Goal: Communication & Community: Answer question/provide support

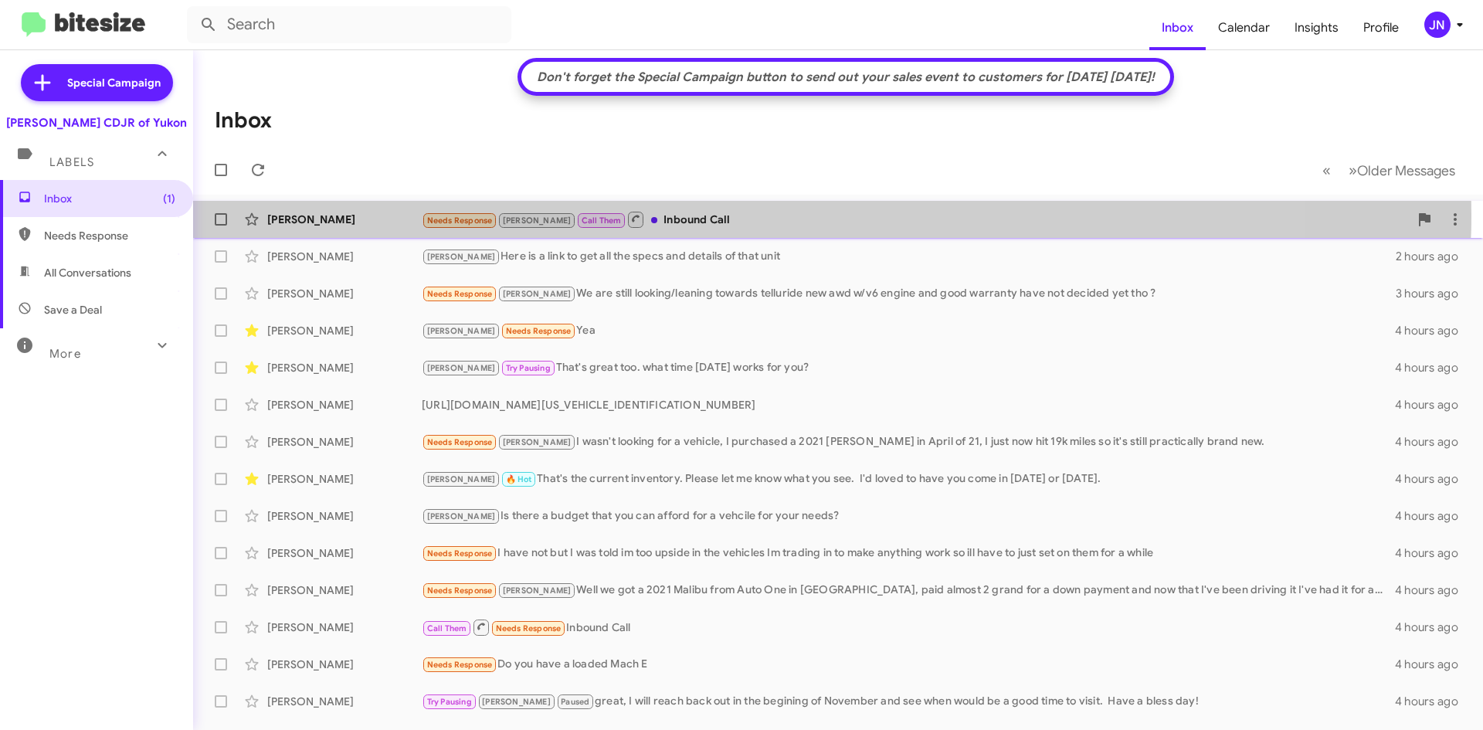
click at [701, 215] on div "Needs Response Kristy Call Them Inbound Call" at bounding box center [915, 219] width 987 height 19
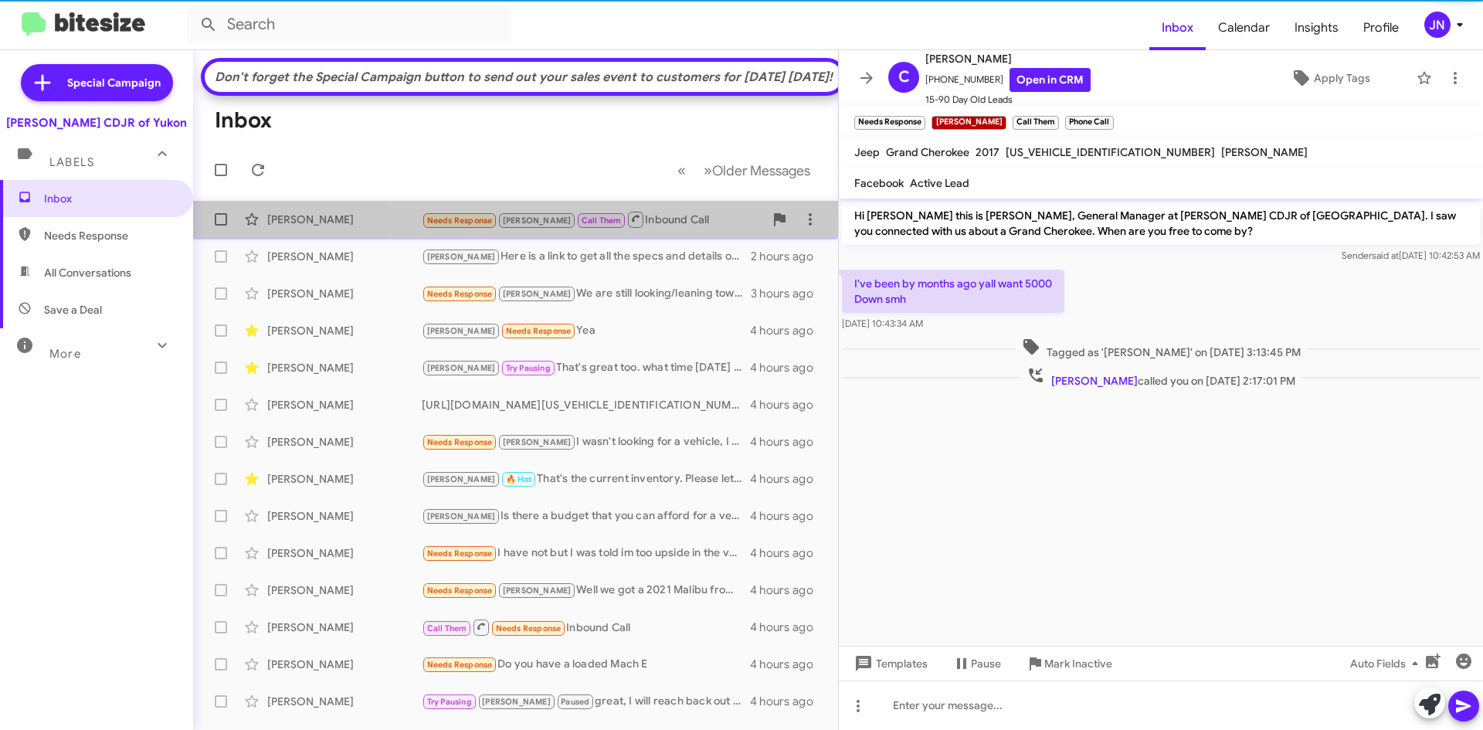
click at [690, 229] on div "Needs Response Kristy Call Them Inbound Call" at bounding box center [593, 219] width 342 height 19
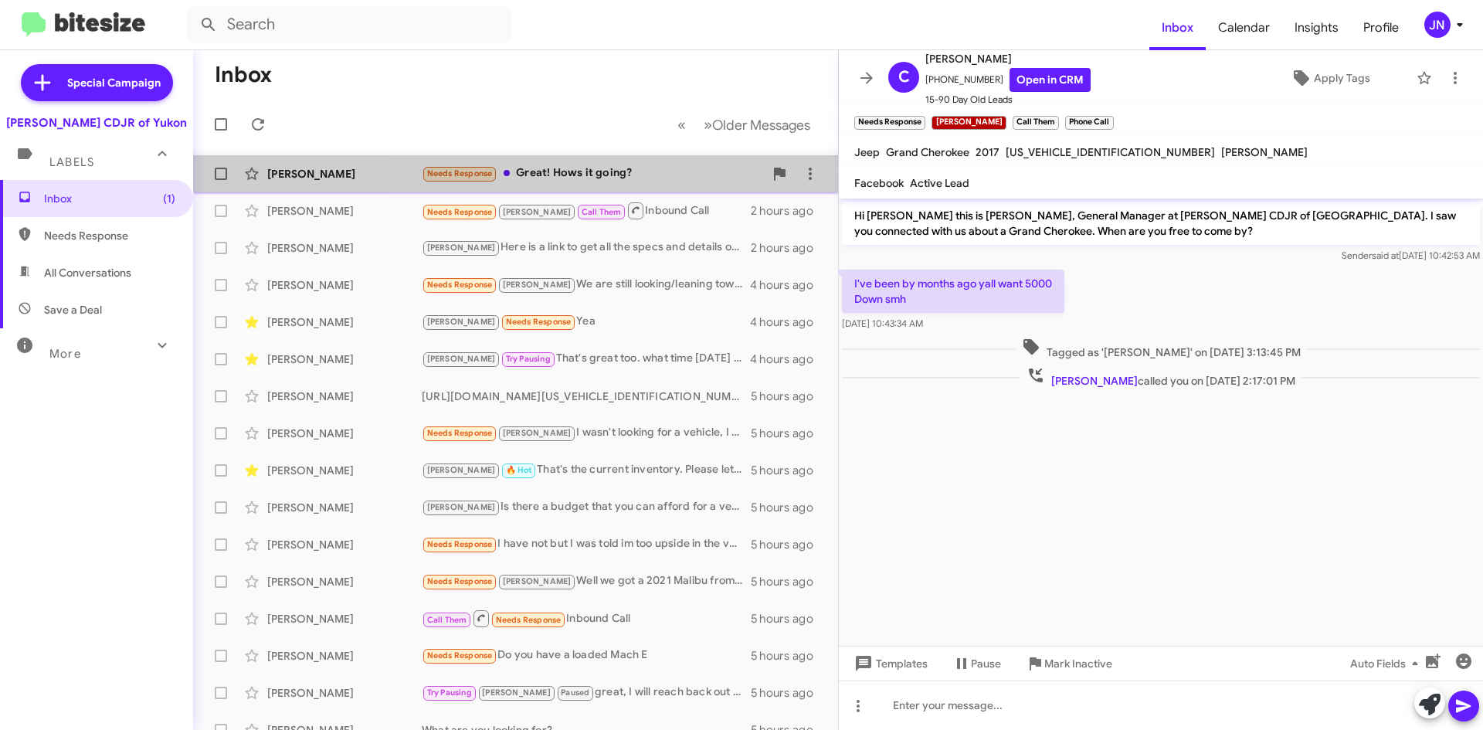
click at [618, 171] on div "Needs Response Great! Hows it going?" at bounding box center [593, 174] width 342 height 18
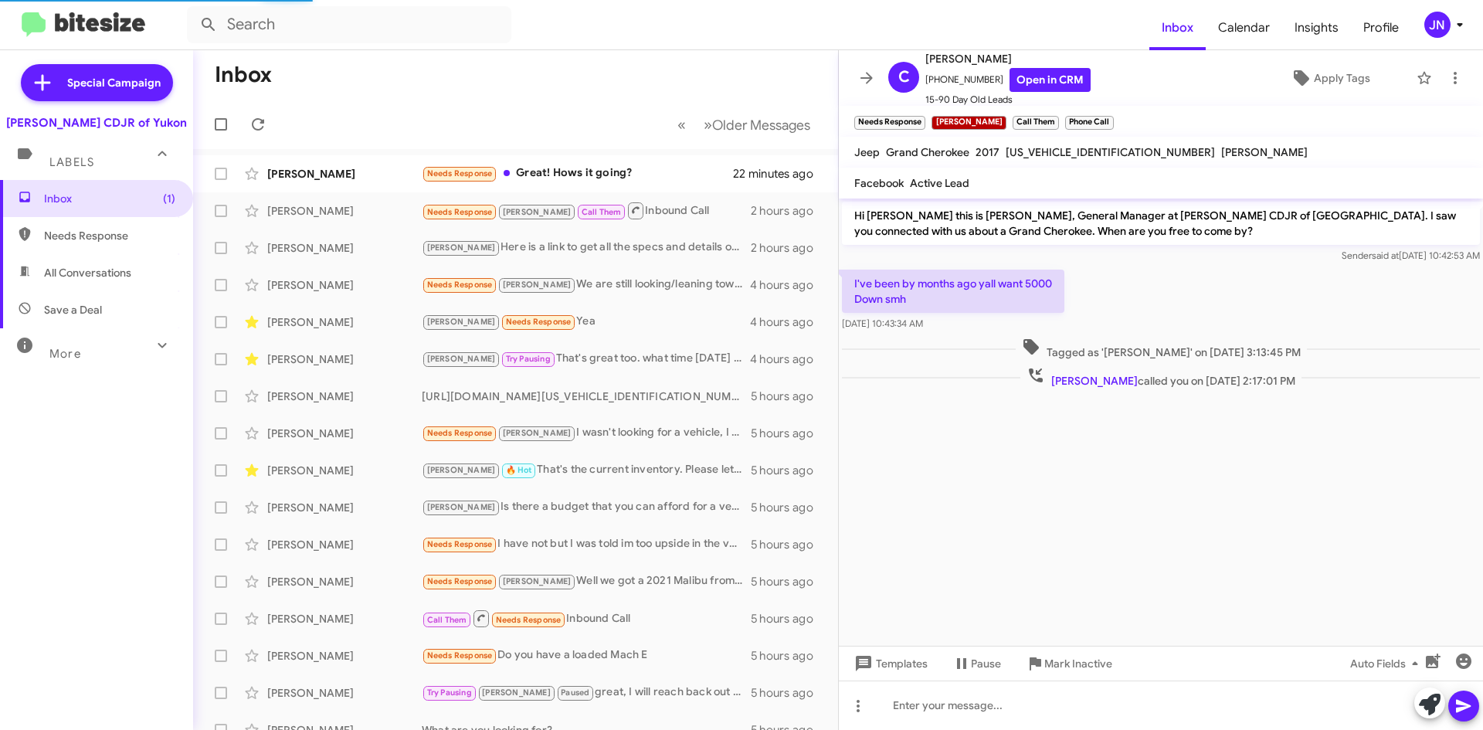
click at [1067, 516] on cdk-virtual-scroll-viewport "Hi [PERSON_NAME] this is [PERSON_NAME], General Manager at [PERSON_NAME] CDJR o…" at bounding box center [1161, 422] width 644 height 447
